Goal: Transaction & Acquisition: Purchase product/service

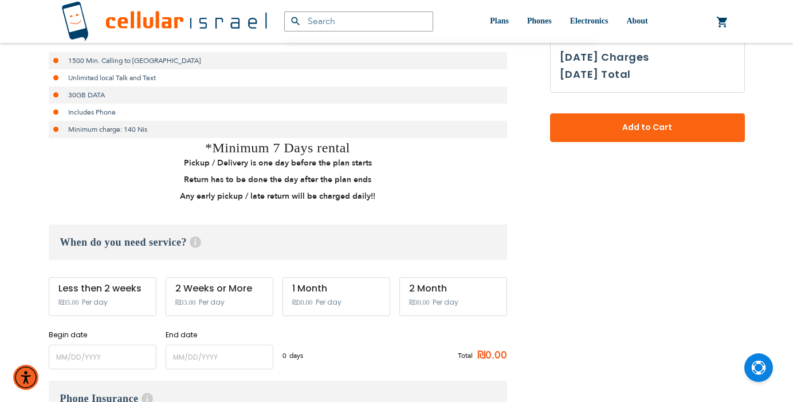
scroll to position [251, 0]
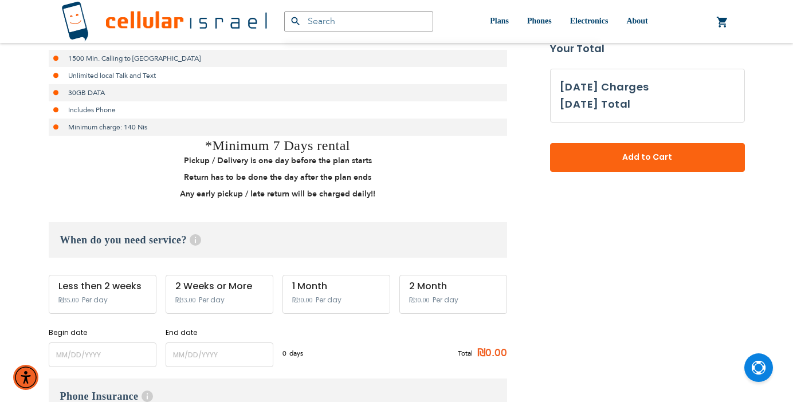
click at [91, 303] on span "Per day" at bounding box center [95, 300] width 26 height 10
click at [72, 362] on input "name" at bounding box center [103, 355] width 108 height 25
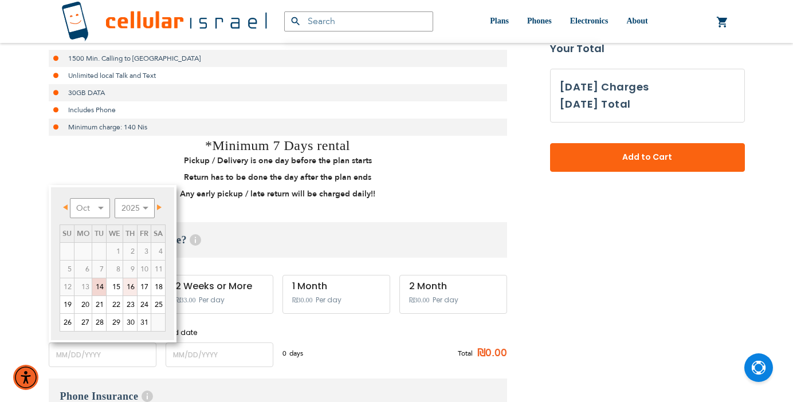
click at [129, 290] on link "16" at bounding box center [130, 286] width 14 height 17
type input "[DATE]"
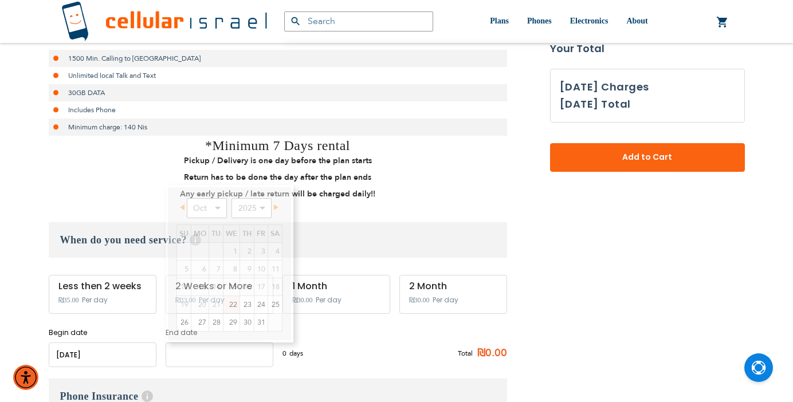
click at [203, 357] on input "name" at bounding box center [220, 355] width 108 height 25
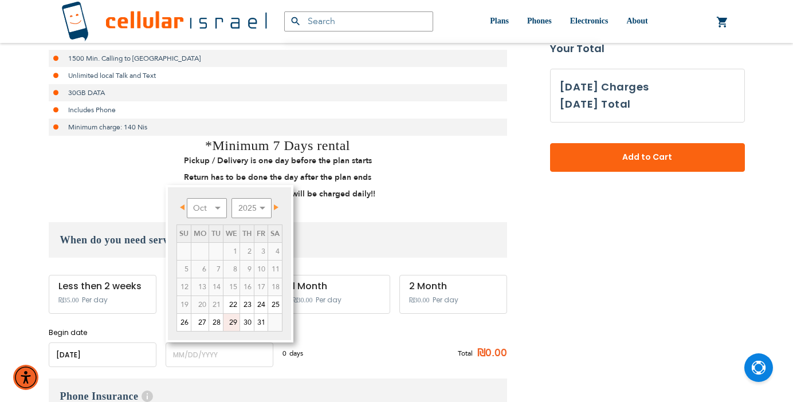
click at [232, 321] on link "29" at bounding box center [231, 322] width 16 height 17
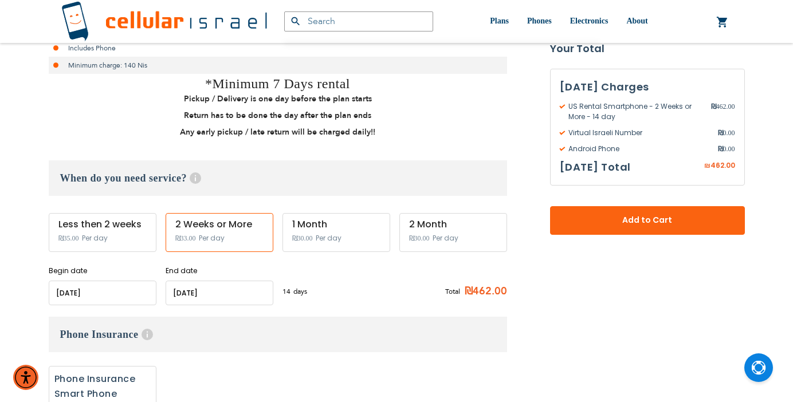
scroll to position [312, 0]
click at [187, 297] on input "name" at bounding box center [220, 294] width 108 height 25
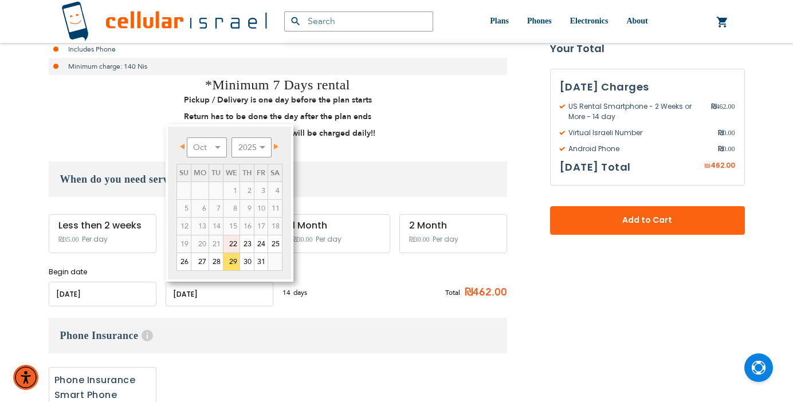
click at [229, 244] on link "22" at bounding box center [231, 243] width 16 height 17
type input "[DATE]"
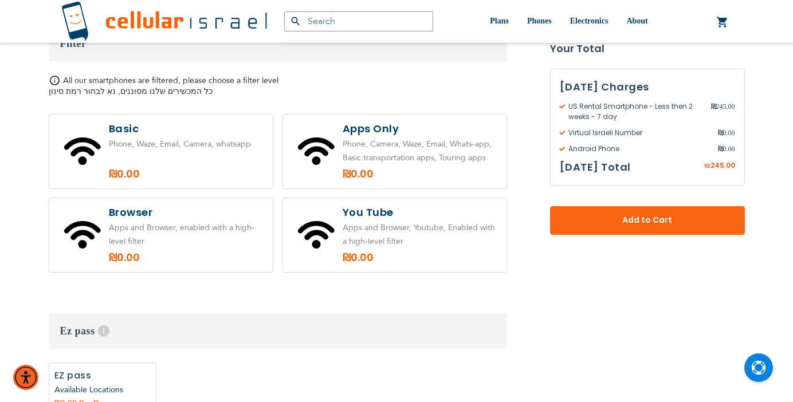
scroll to position [767, 0]
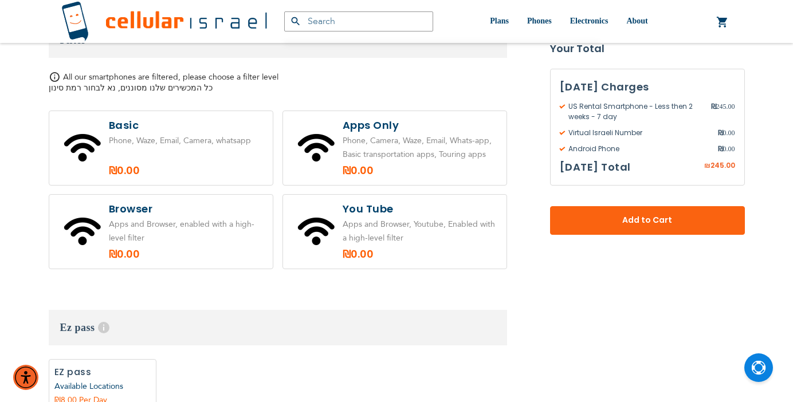
click at [183, 214] on label at bounding box center [160, 232] width 223 height 74
radio input "true"
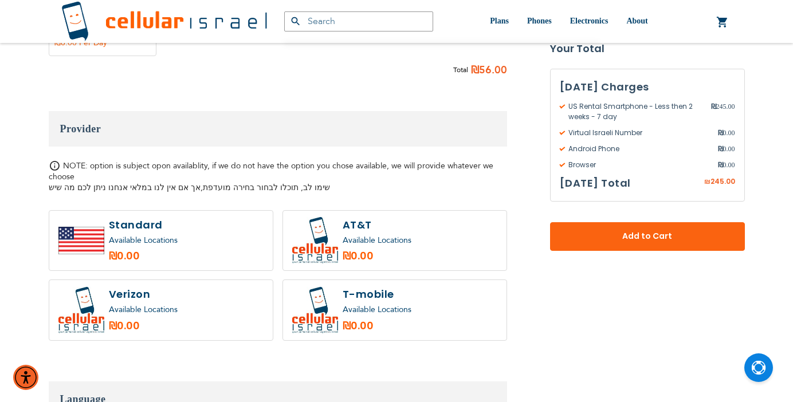
scroll to position [1126, 0]
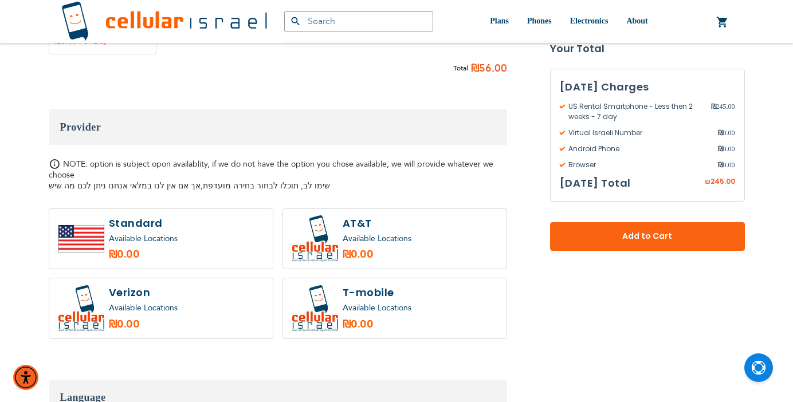
click at [192, 298] on label at bounding box center [160, 308] width 223 height 60
radio input "true"
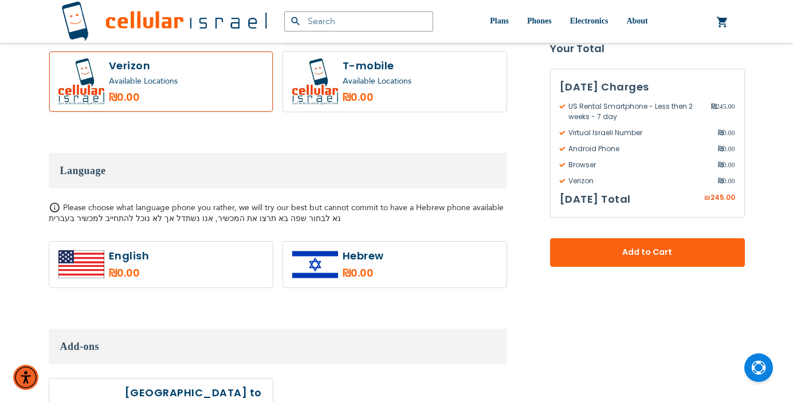
scroll to position [1355, 0]
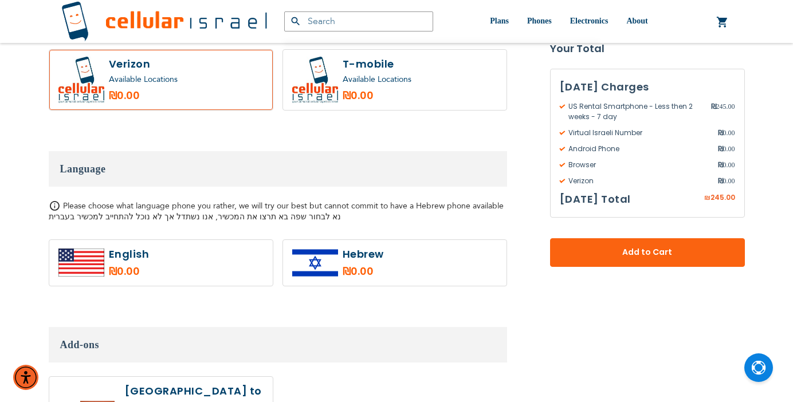
click at [200, 245] on label at bounding box center [160, 263] width 223 height 46
radio input "true"
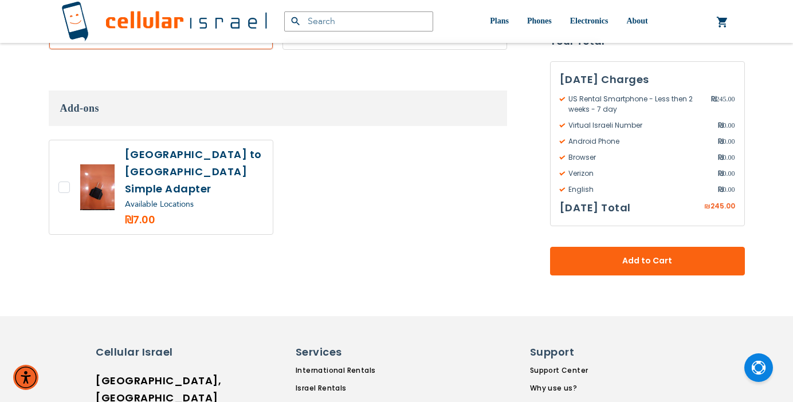
scroll to position [1611, 0]
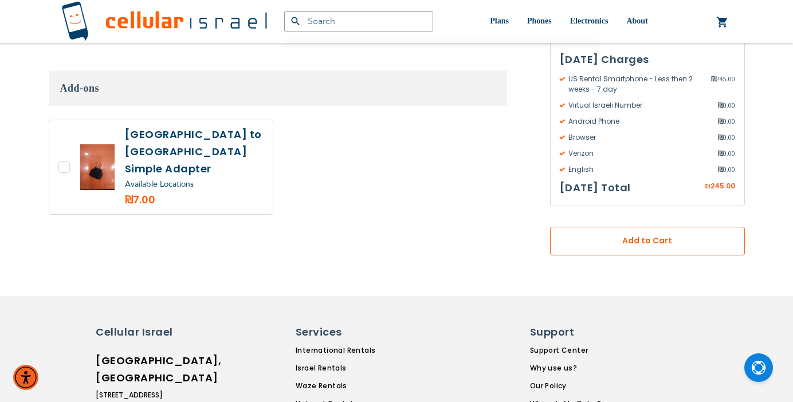
click at [696, 227] on button "Add to Cart" at bounding box center [647, 241] width 195 height 29
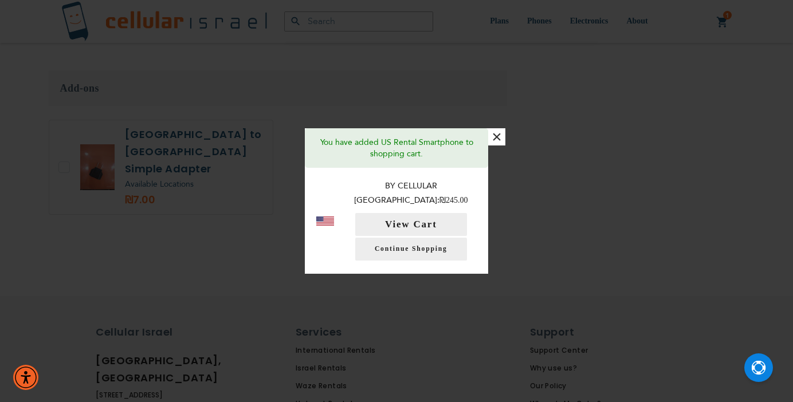
click at [419, 205] on div "By Cellular Israel: ₪245.00 View Cart Continue Shopping" at bounding box center [410, 219] width 131 height 81
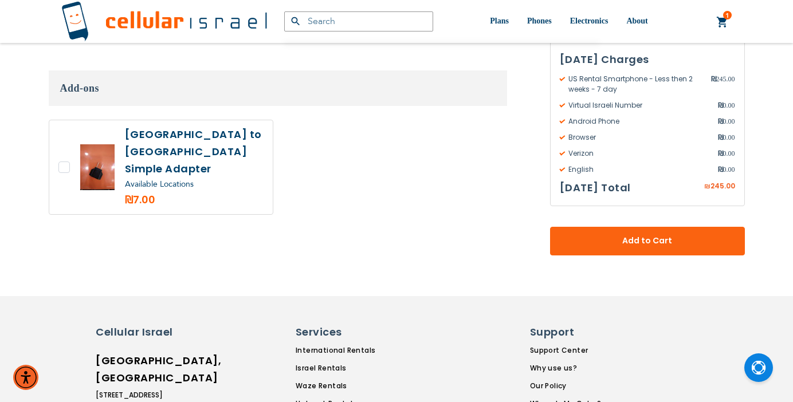
click at [720, 19] on link "1 1 items My Cart" at bounding box center [722, 22] width 13 height 14
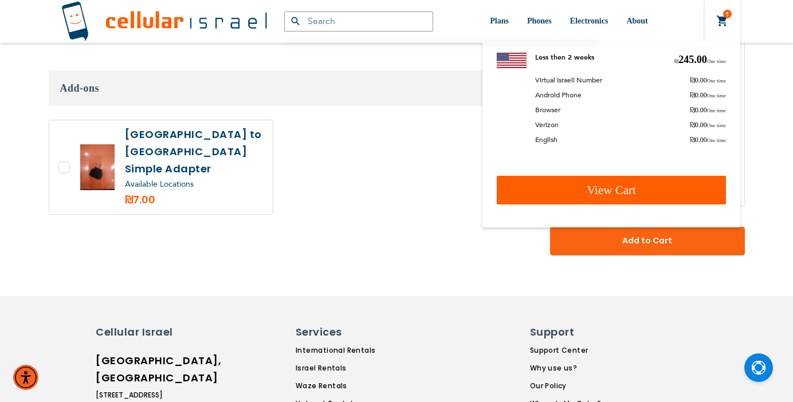
click at [611, 188] on span "View Cart" at bounding box center [611, 190] width 49 height 14
